Goal: Task Accomplishment & Management: Manage account settings

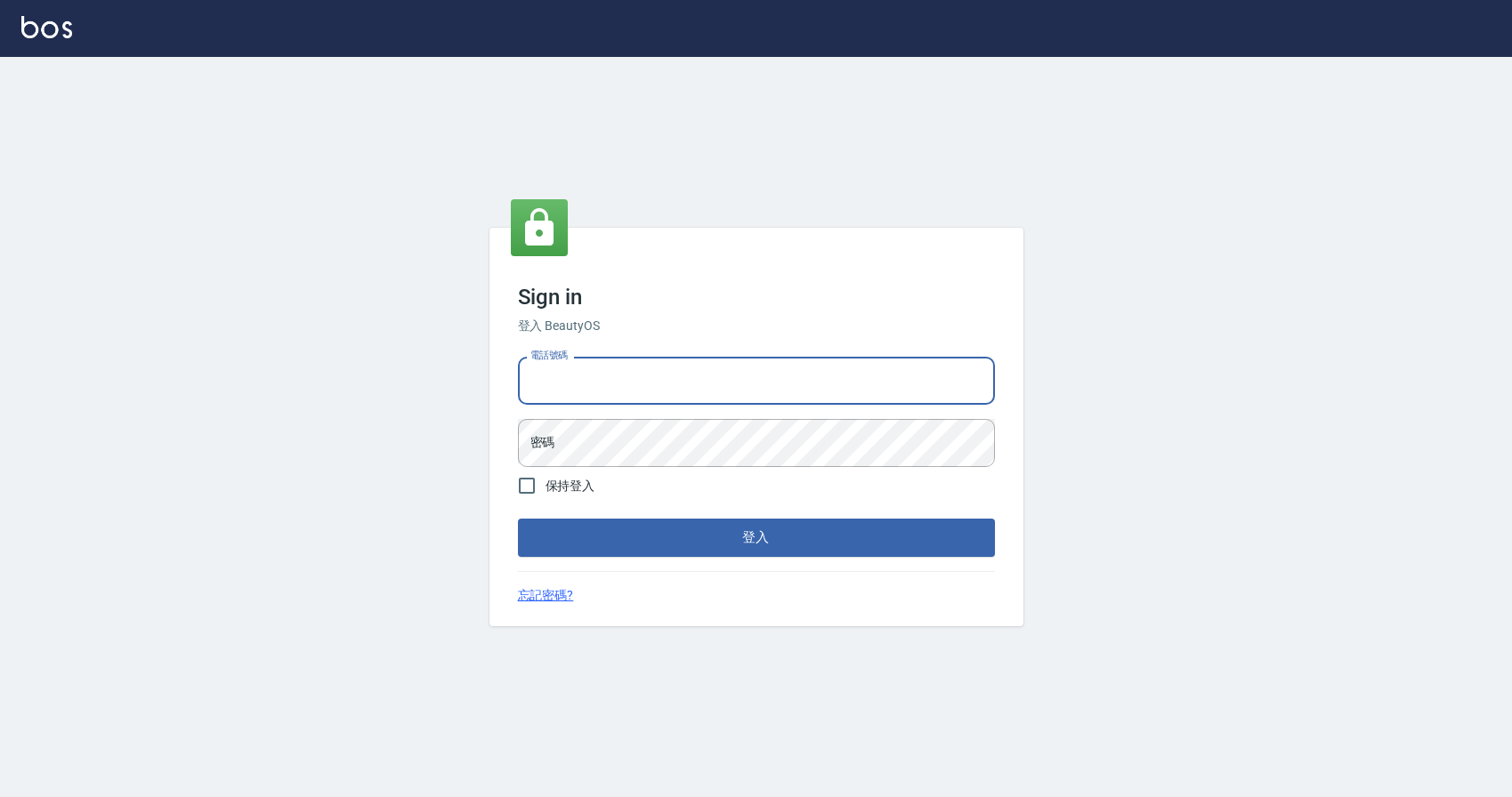
click at [627, 388] on input "電話號碼" at bounding box center [756, 380] width 477 height 48
type input "0424526080"
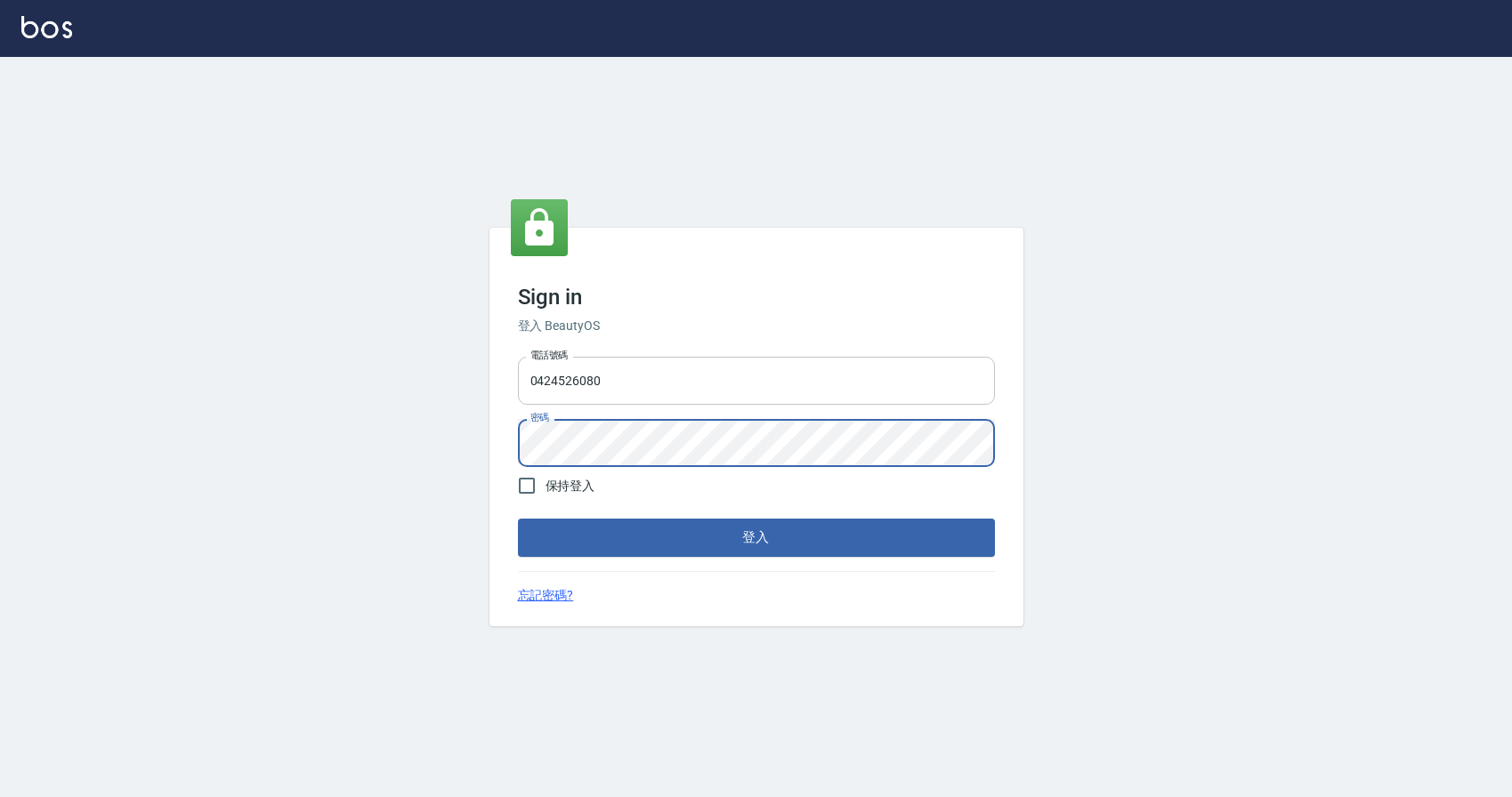
click at [518, 519] on button "登入" at bounding box center [756, 537] width 477 height 37
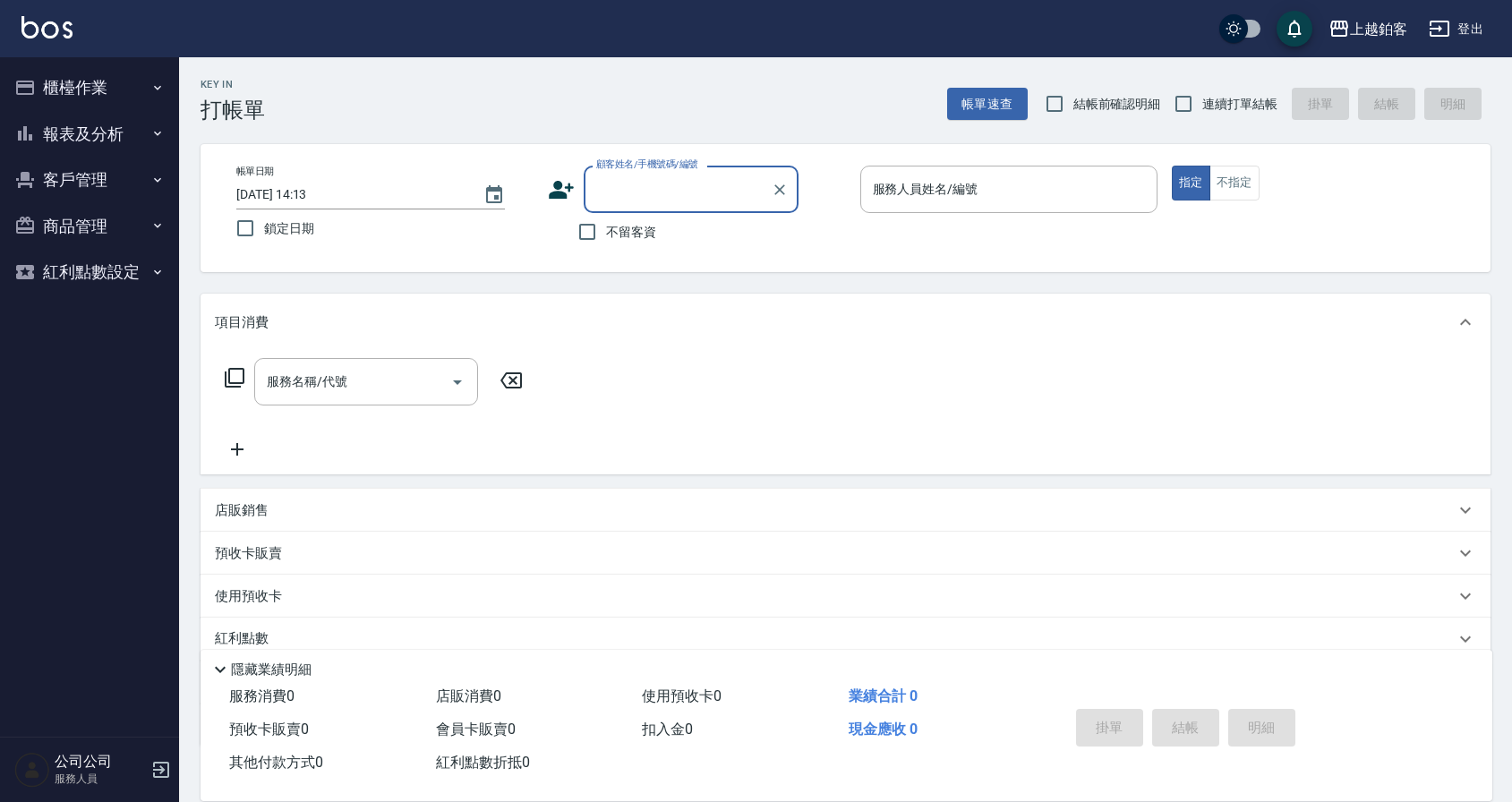
click at [108, 87] on button "櫃檯作業" at bounding box center [89, 87] width 165 height 46
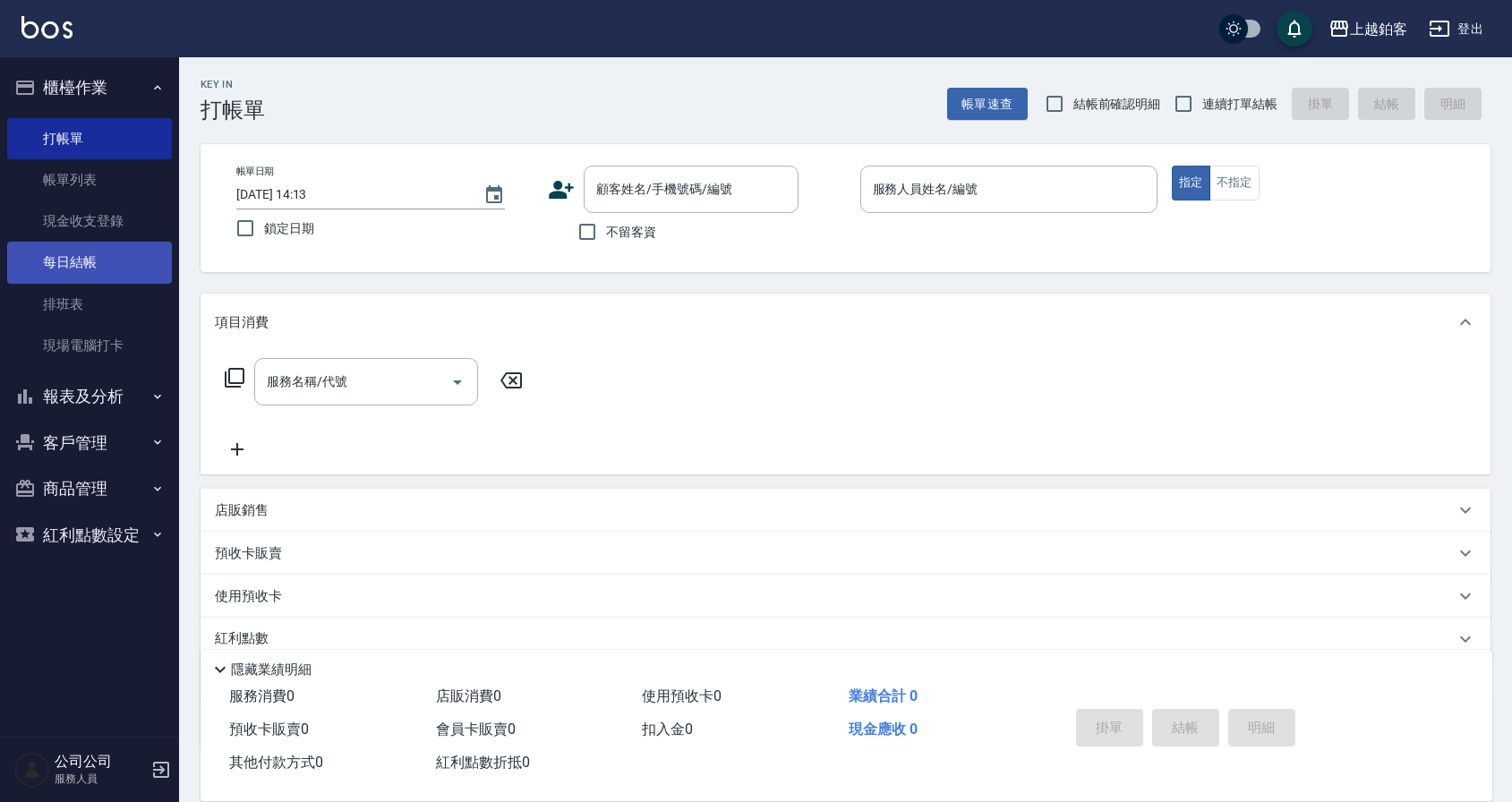
click at [79, 261] on link "每日結帳" at bounding box center [89, 262] width 165 height 41
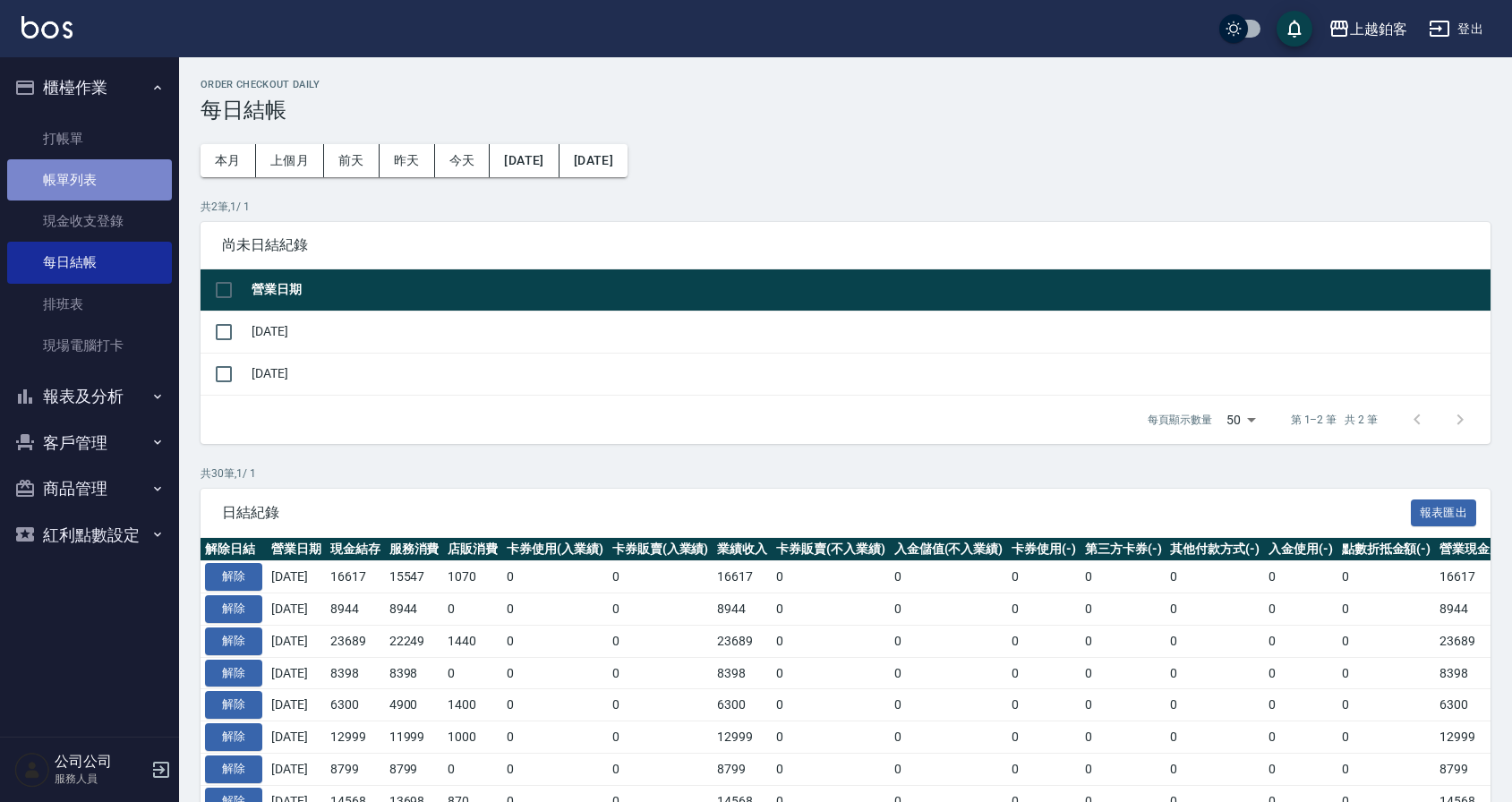
click at [106, 172] on link "帳單列表" at bounding box center [89, 180] width 165 height 41
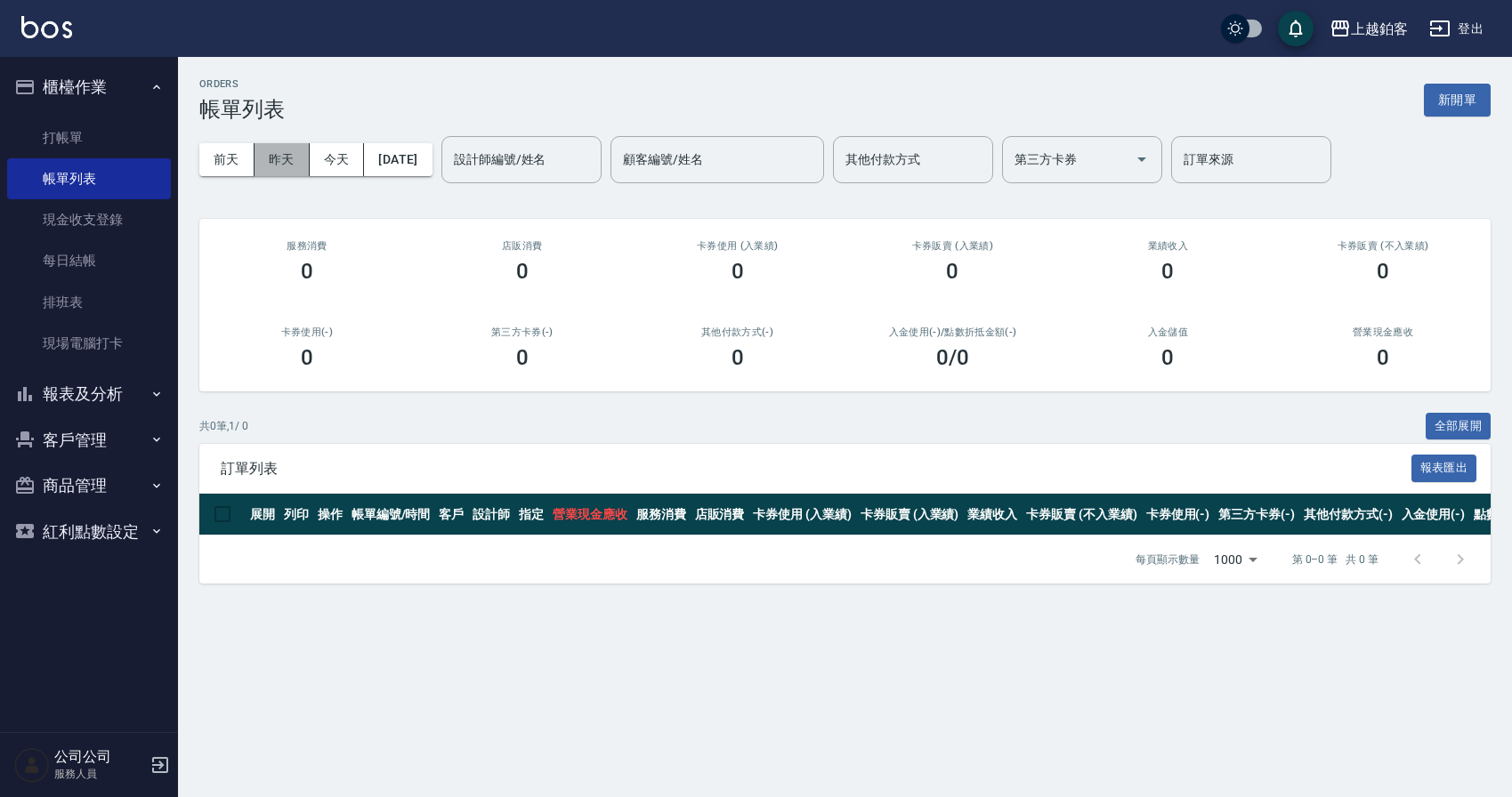
click at [283, 158] on button "昨天" at bounding box center [282, 159] width 55 height 33
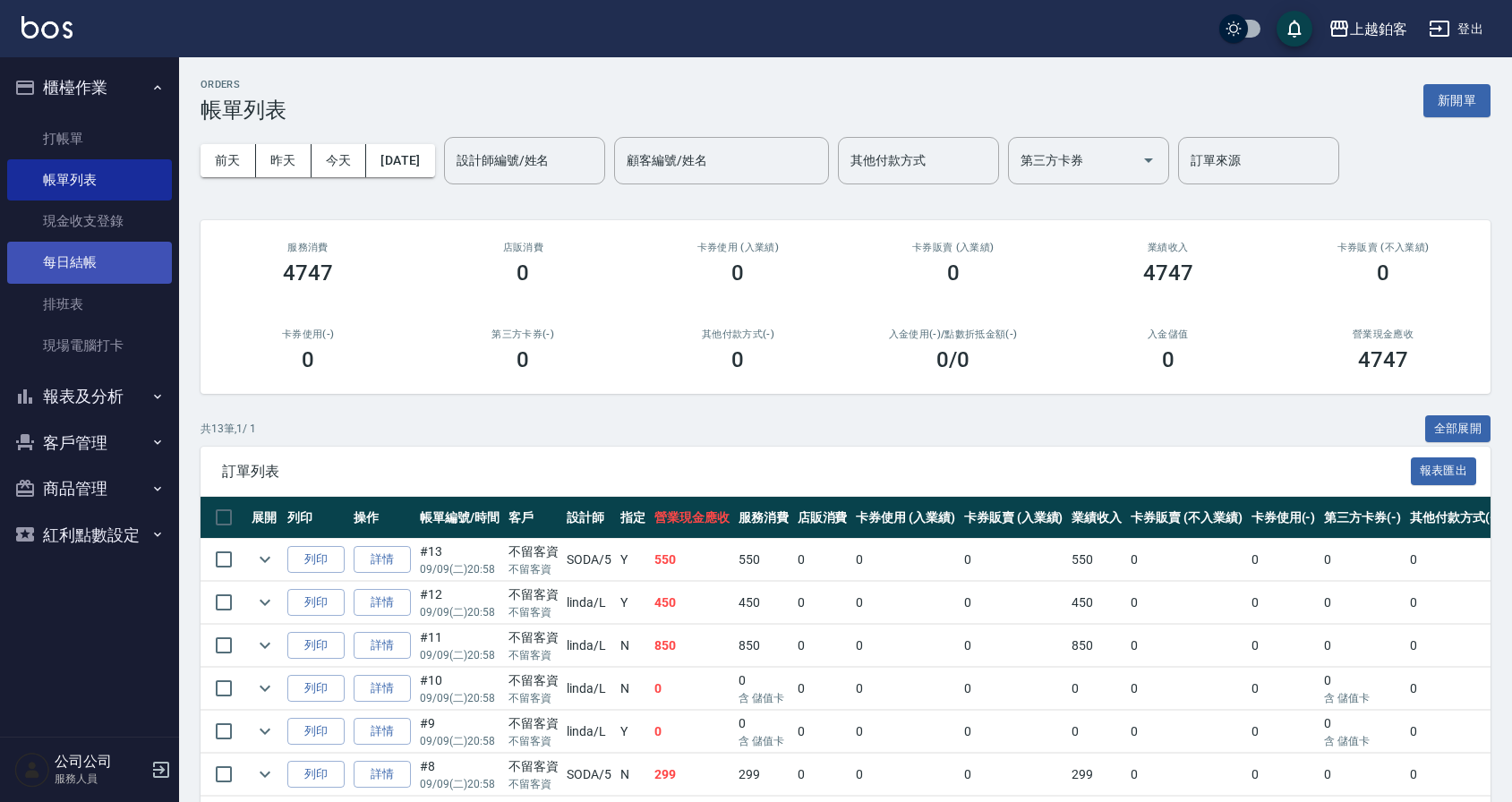
click at [101, 259] on link "每日結帳" at bounding box center [89, 262] width 165 height 41
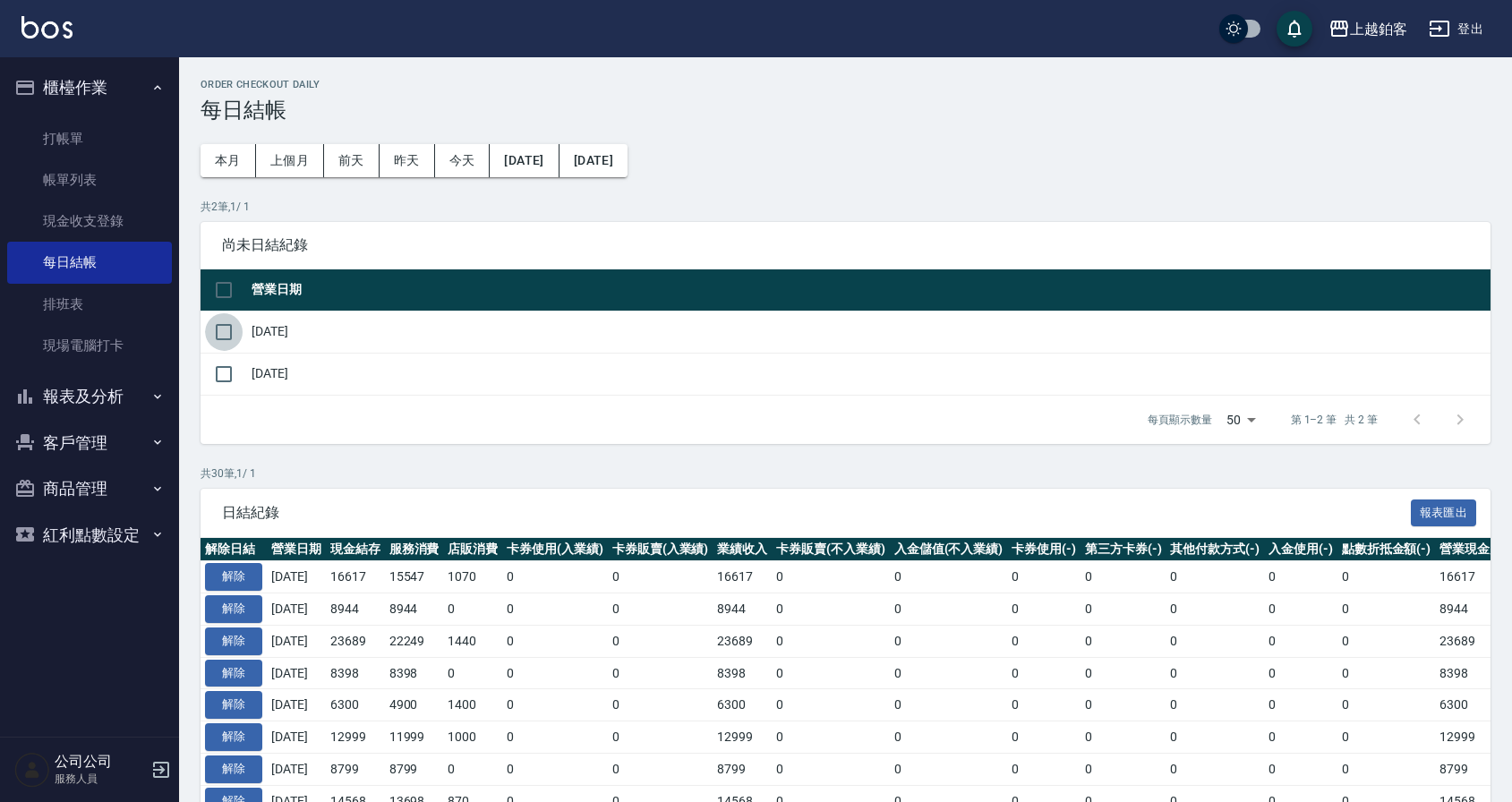
drag, startPoint x: 227, startPoint y: 337, endPoint x: 253, endPoint y: 357, distance: 32.8
click at [231, 337] on input "checkbox" at bounding box center [223, 332] width 37 height 37
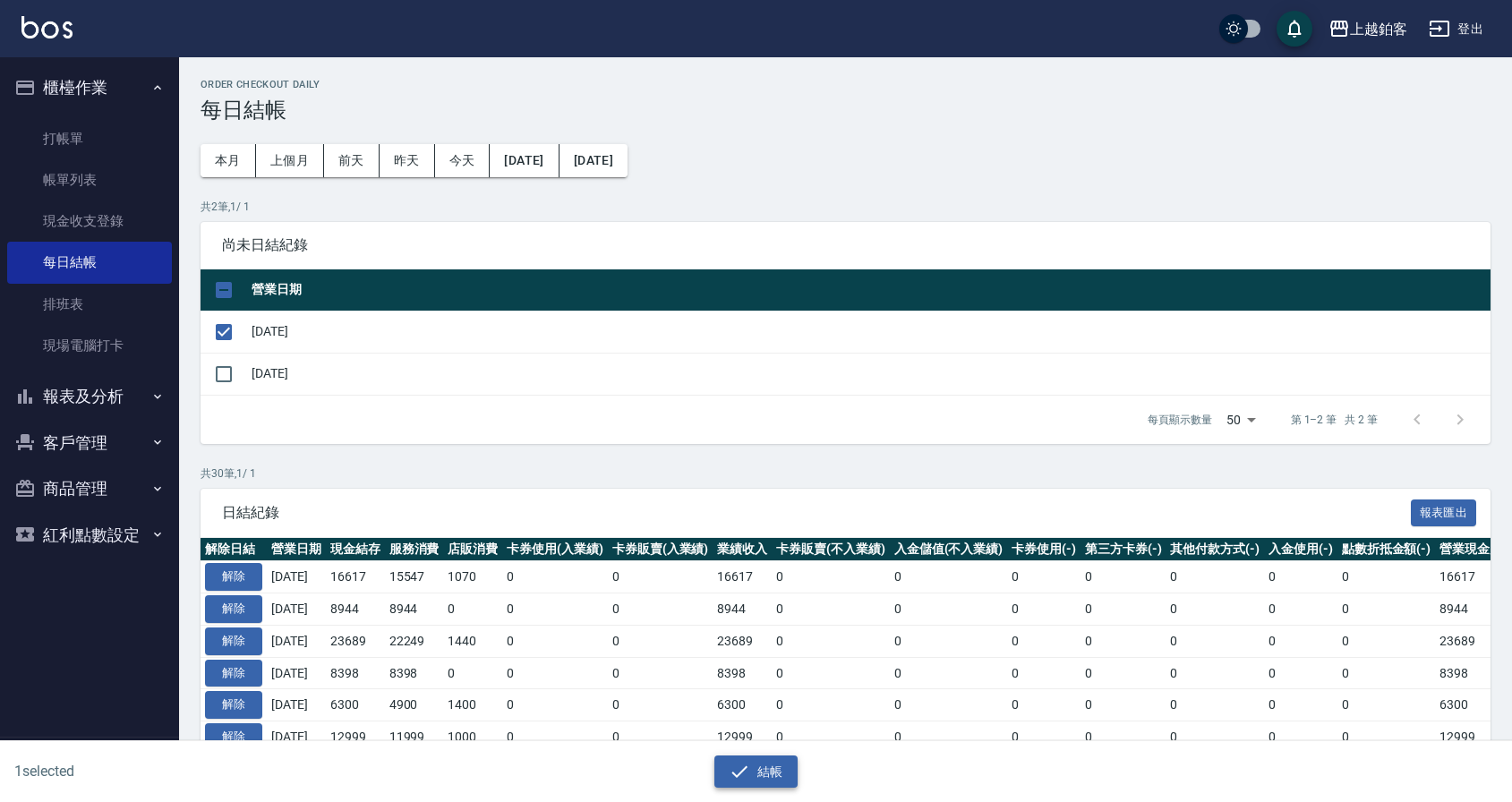
click at [754, 770] on button "結帳" at bounding box center [756, 772] width 83 height 33
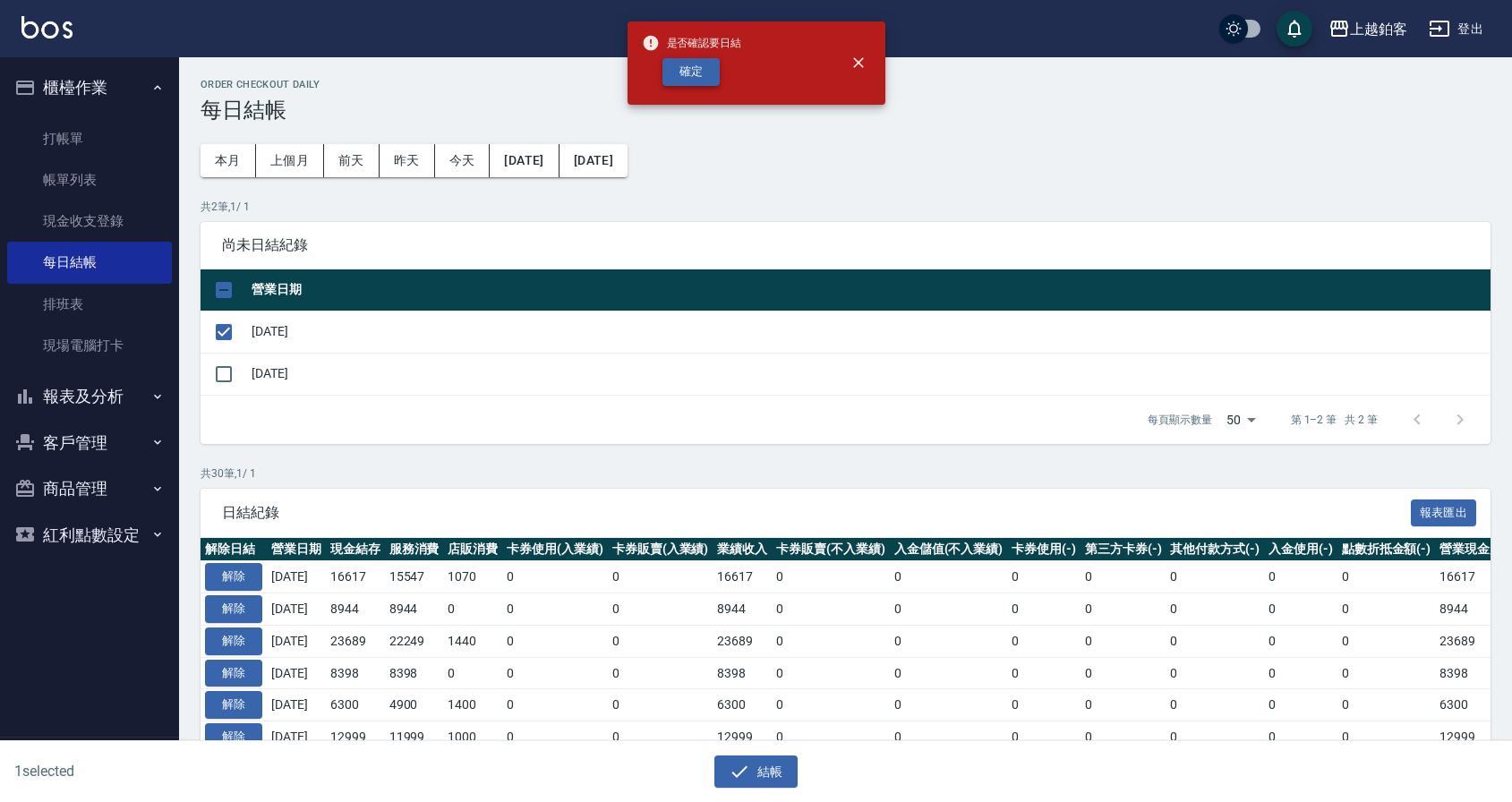
click at [712, 78] on button "確定" at bounding box center [691, 72] width 57 height 27
checkbox input "false"
